Goal: Information Seeking & Learning: Find specific fact

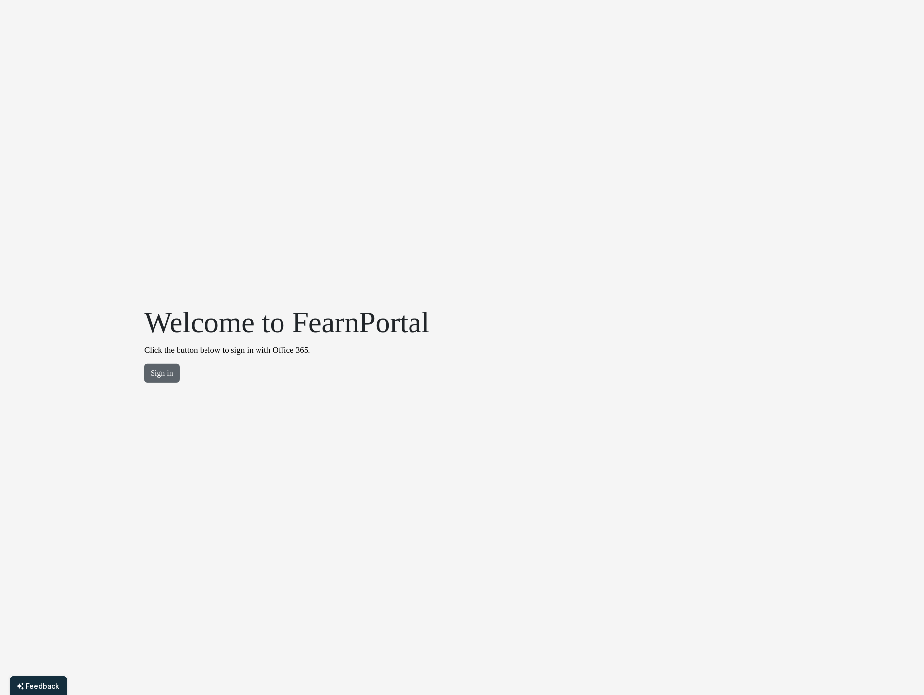
click at [148, 379] on button "Sign in" at bounding box center [161, 373] width 35 height 19
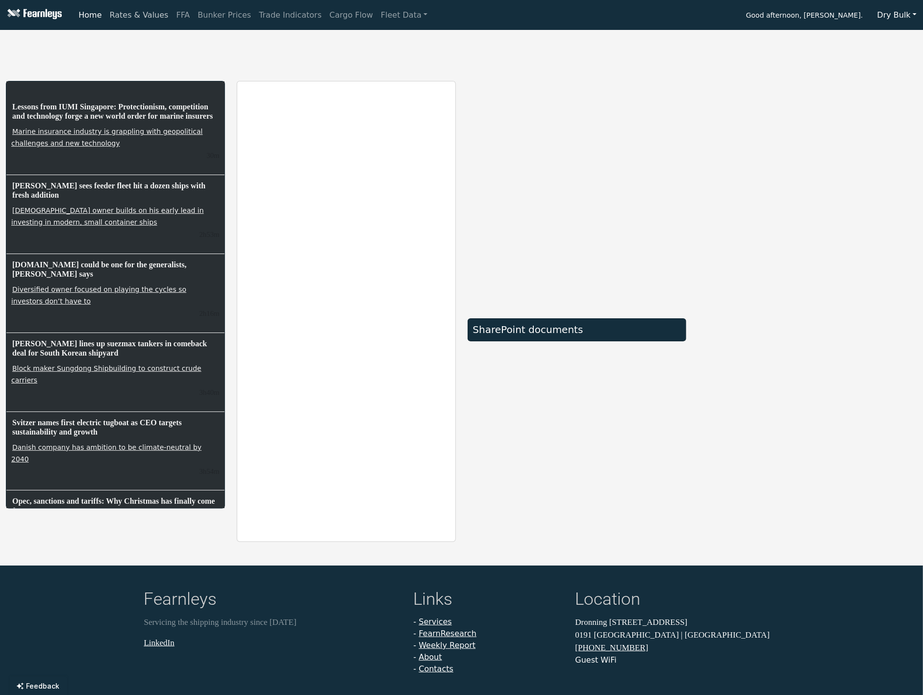
click at [139, 19] on link "Rates & Values" at bounding box center [139, 15] width 67 height 20
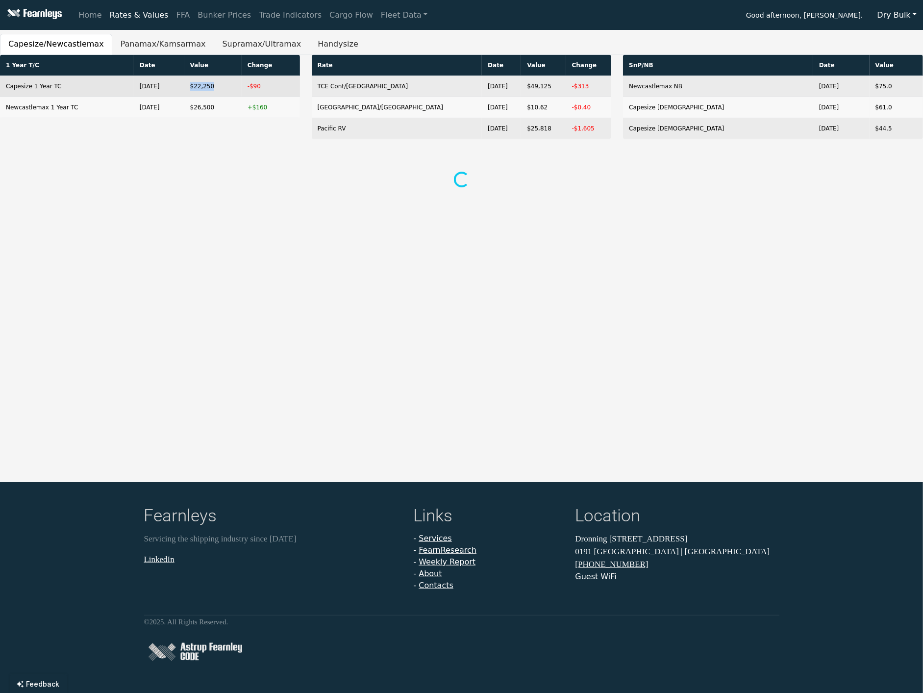
drag, startPoint x: 195, startPoint y: 87, endPoint x: 216, endPoint y: 86, distance: 21.6
click at [216, 86] on td "$22,250" at bounding box center [212, 86] width 57 height 21
